Goal: Information Seeking & Learning: Understand process/instructions

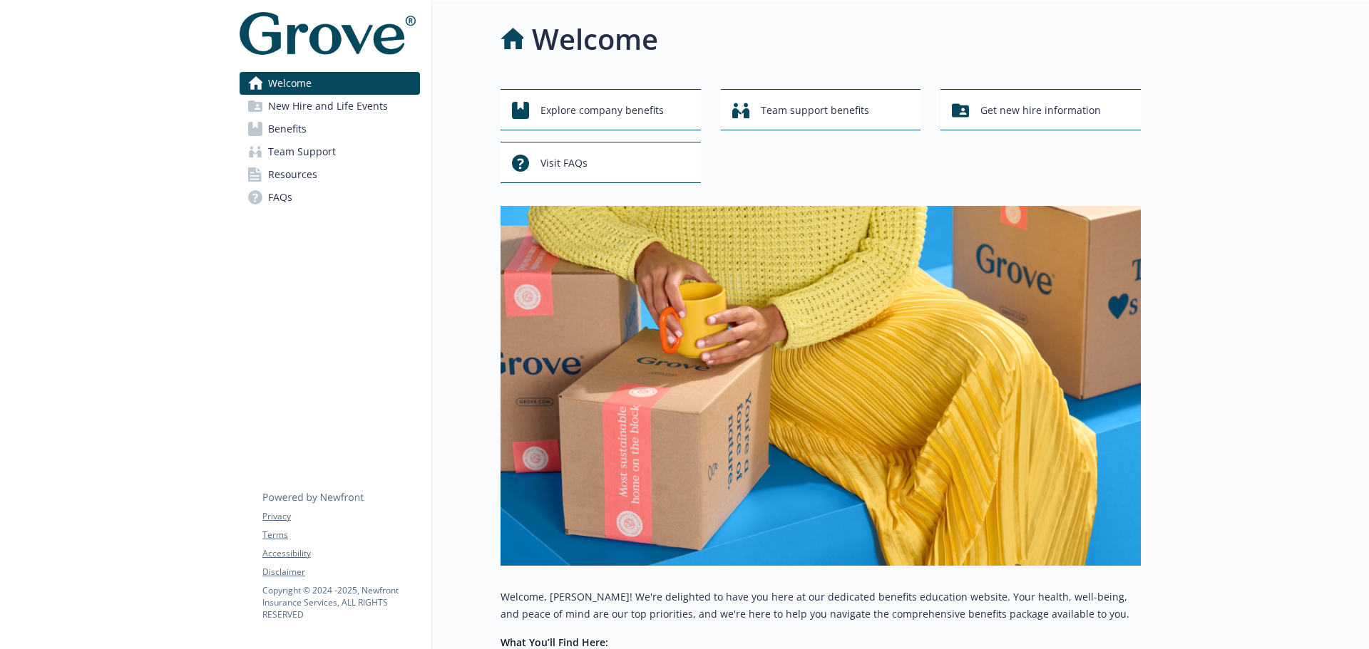
drag, startPoint x: 326, startPoint y: 110, endPoint x: 340, endPoint y: 109, distance: 14.3
click at [326, 110] on span "New Hire and Life Events" at bounding box center [328, 106] width 120 height 23
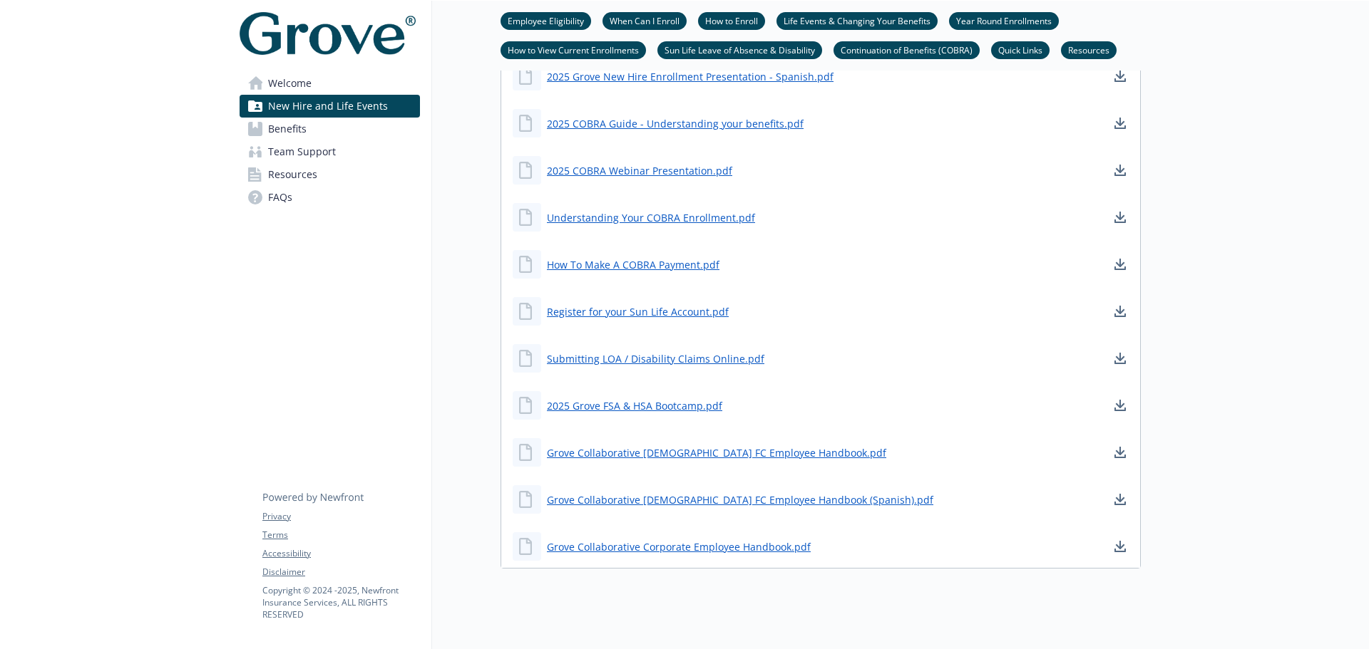
scroll to position [1520, 0]
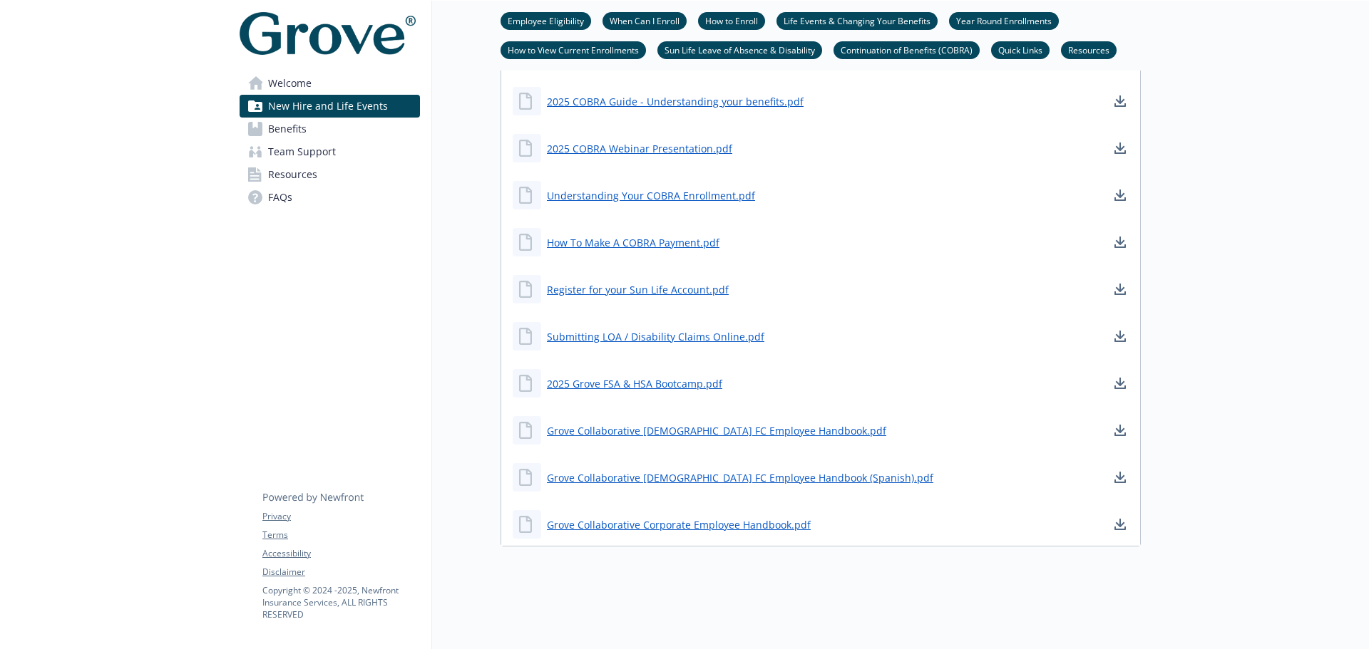
click at [296, 130] on span "Benefits" at bounding box center [287, 129] width 38 height 23
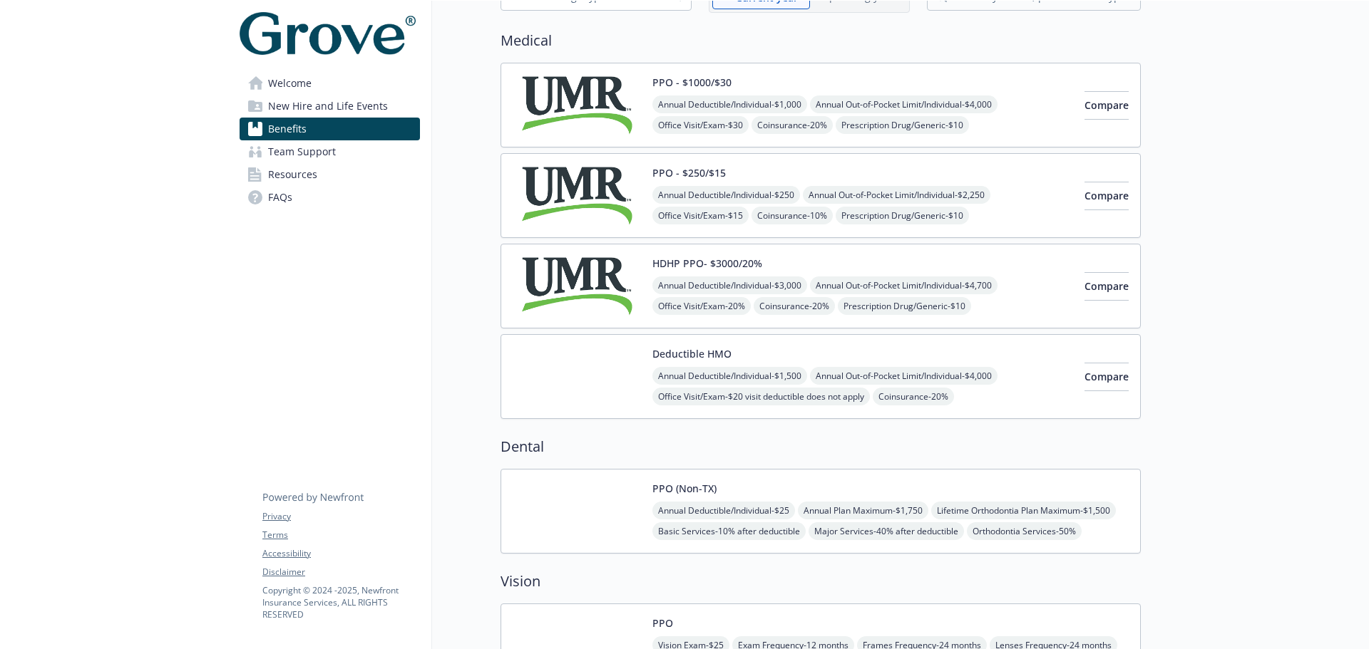
scroll to position [94, 0]
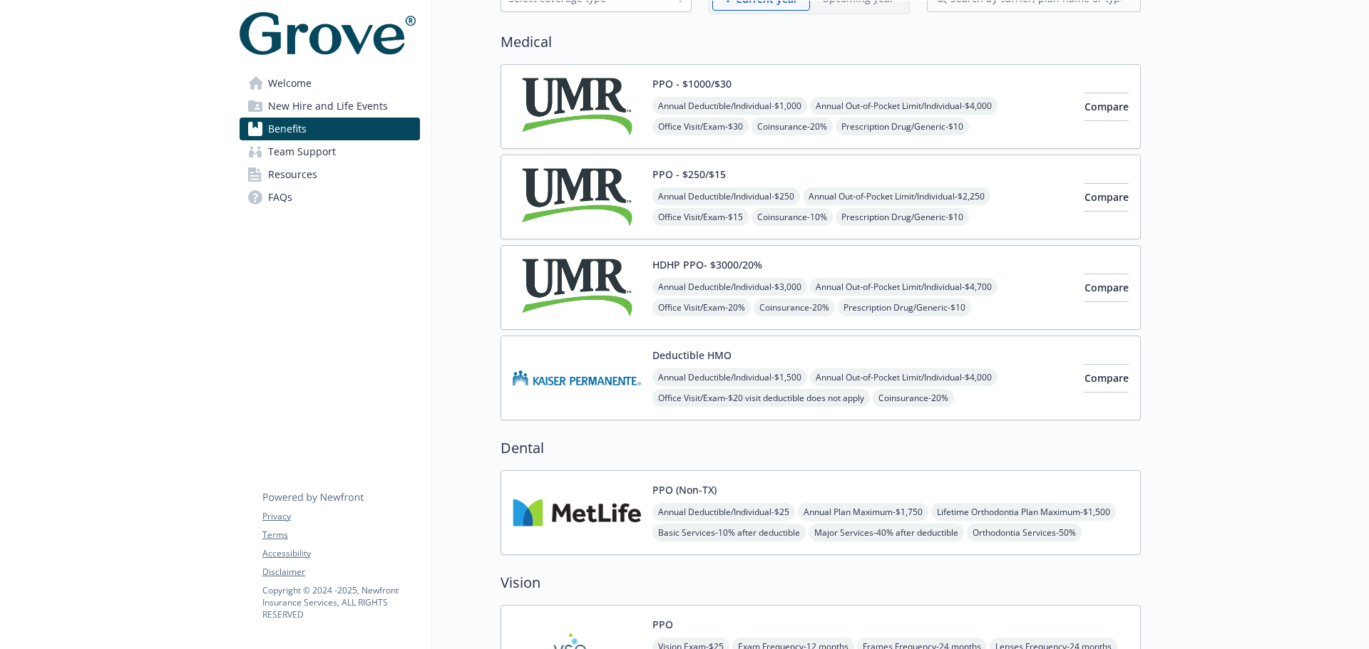
click at [600, 105] on img at bounding box center [577, 106] width 128 height 61
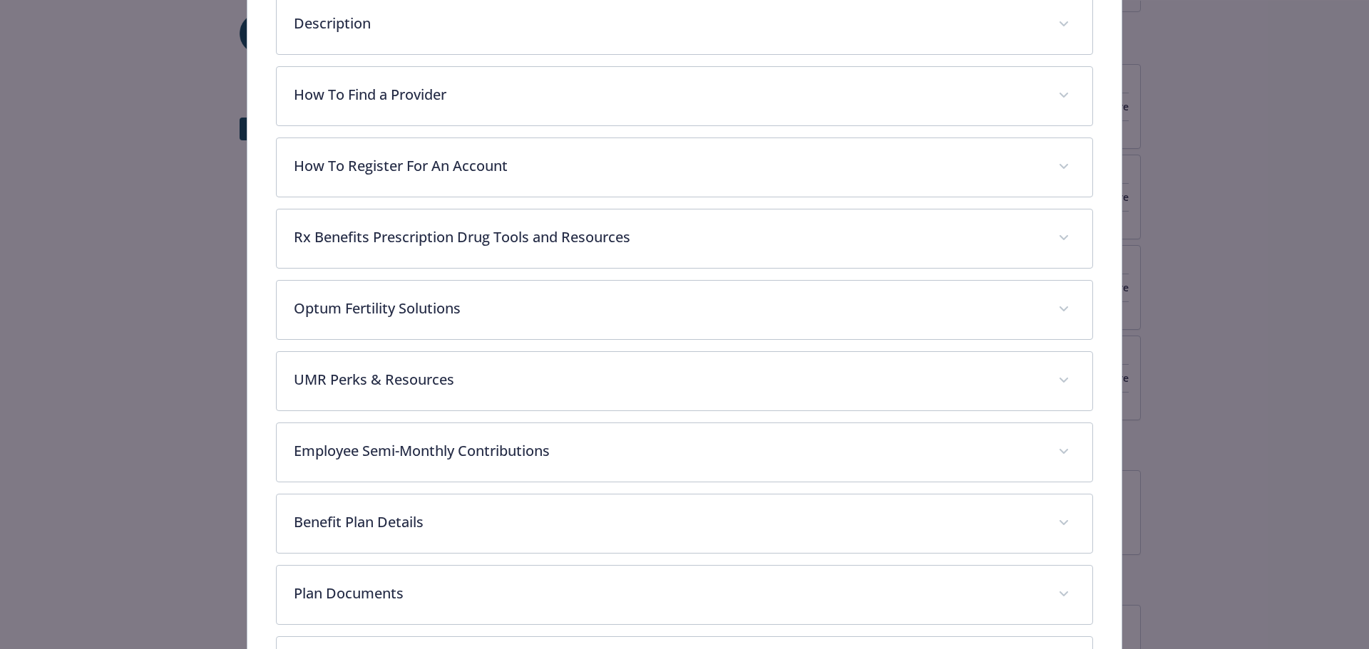
scroll to position [637, 0]
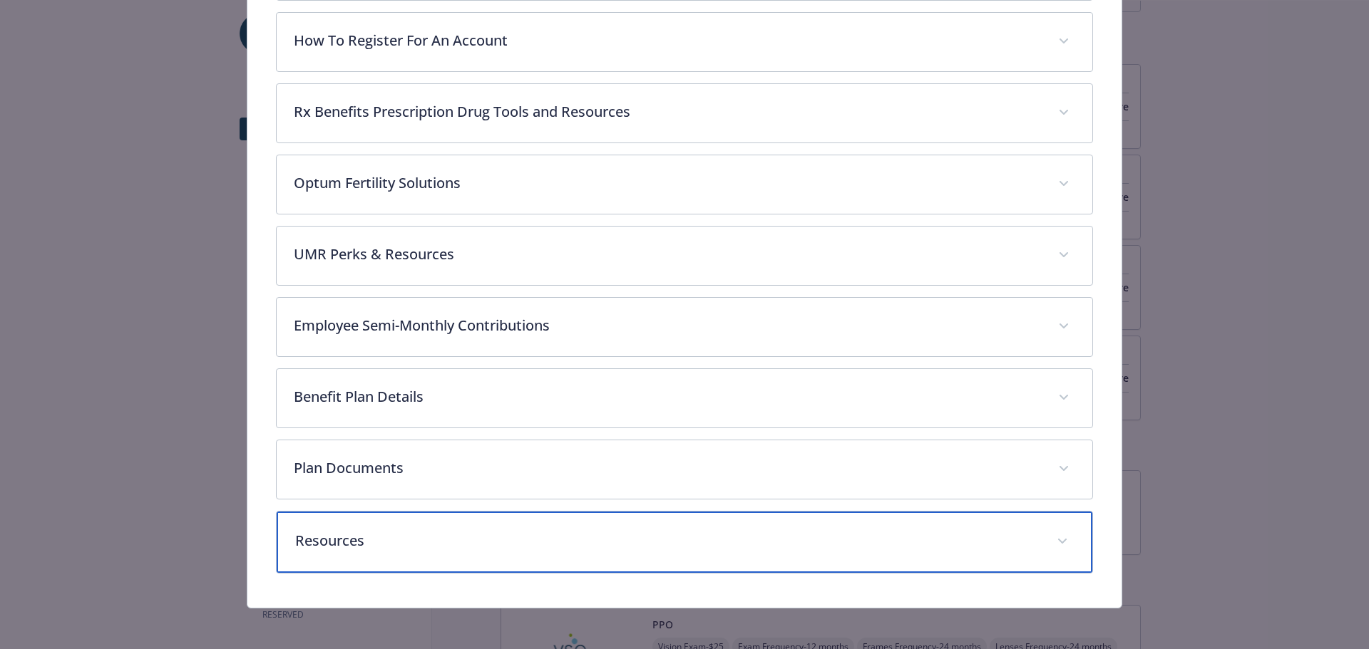
click at [362, 540] on p "Resources" at bounding box center [667, 540] width 745 height 21
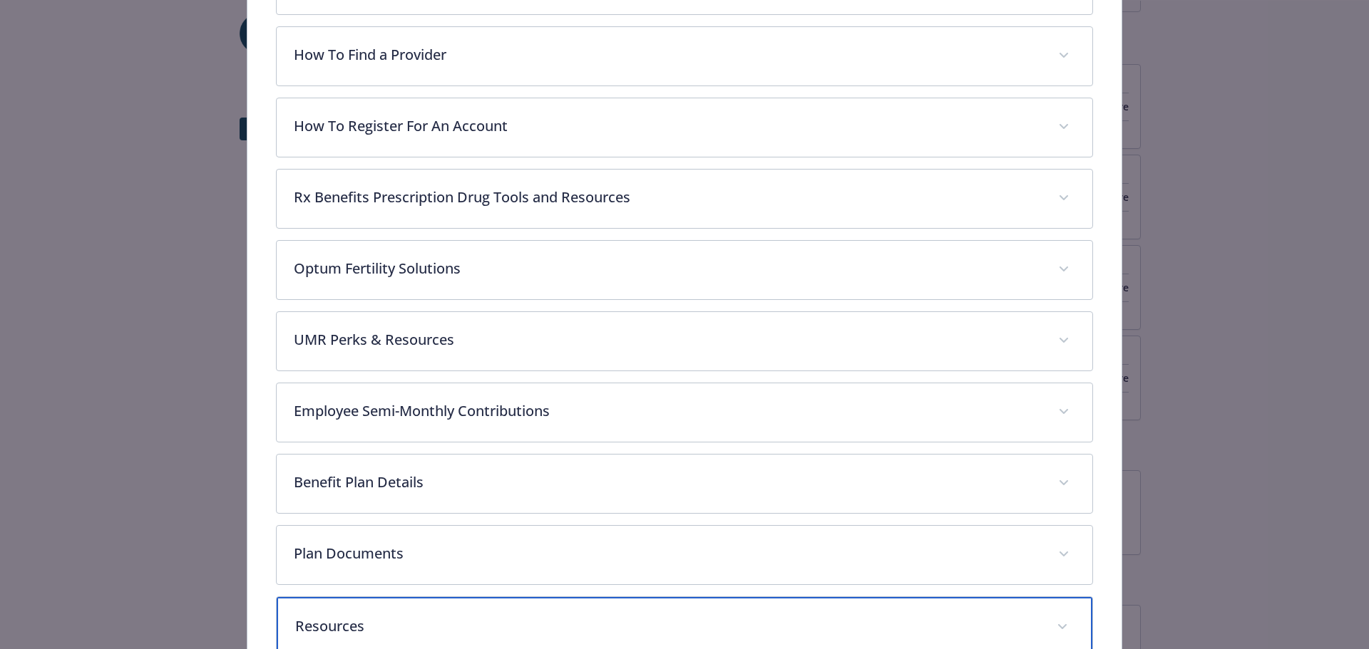
scroll to position [267, 0]
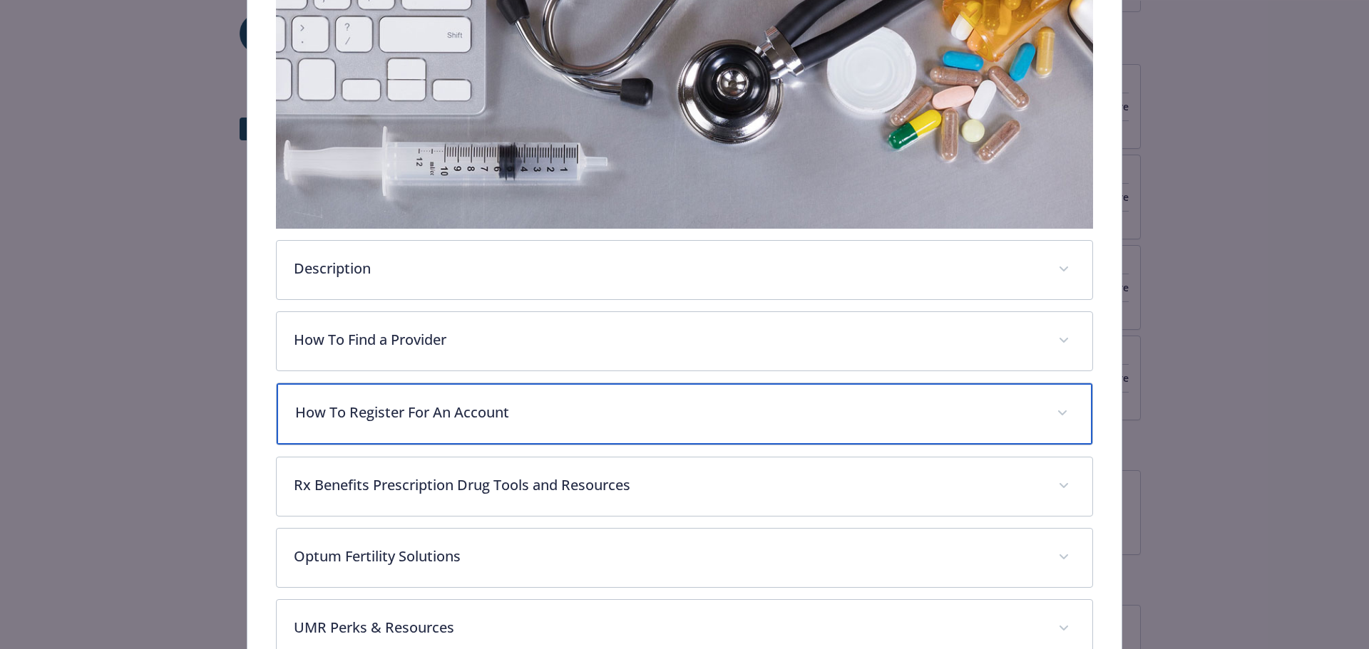
click at [512, 408] on p "How To Register For An Account" at bounding box center [667, 412] width 745 height 21
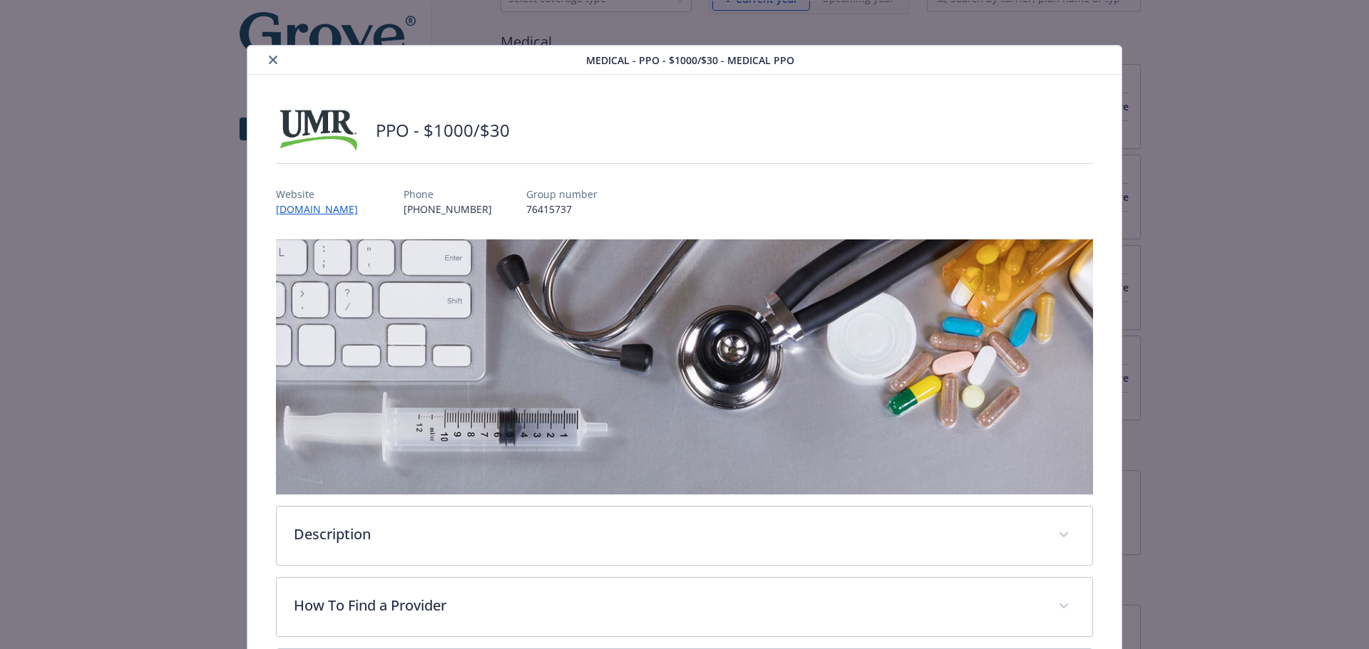
scroll to position [0, 0]
click at [264, 60] on button "close" at bounding box center [272, 60] width 17 height 17
